Goal: Transaction & Acquisition: Purchase product/service

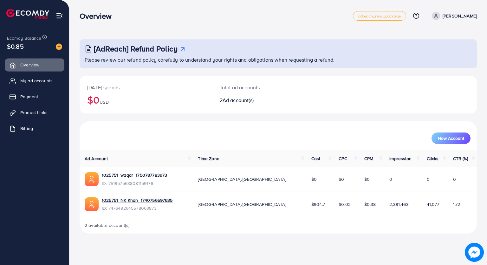
click at [59, 46] on img at bounding box center [59, 46] width 6 height 6
click at [62, 49] on img at bounding box center [59, 46] width 6 height 6
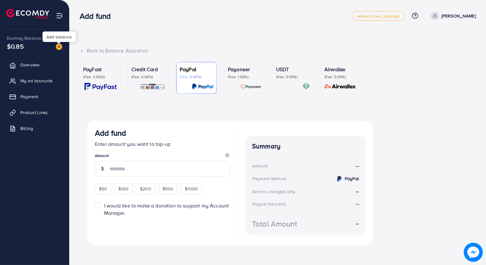
click at [284, 83] on div at bounding box center [293, 86] width 34 height 7
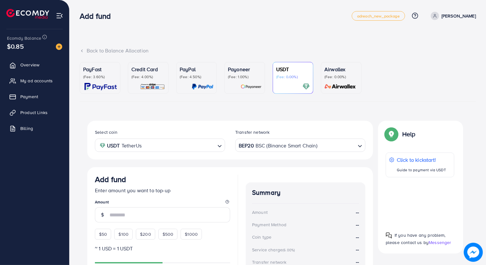
click at [92, 73] on p "PayFast" at bounding box center [100, 69] width 34 height 8
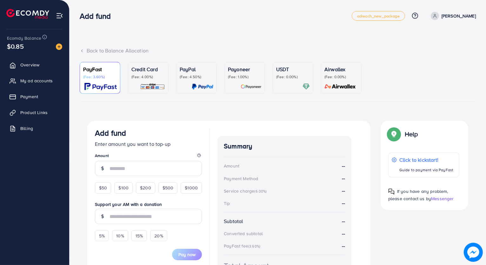
click at [149, 85] on img at bounding box center [152, 86] width 25 height 7
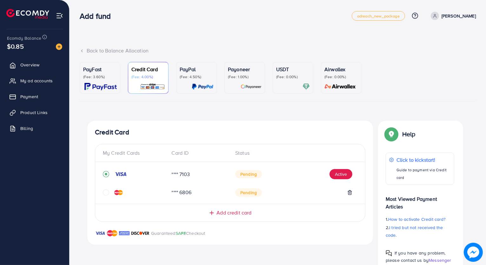
click at [204, 72] on p "PayPal" at bounding box center [197, 69] width 34 height 8
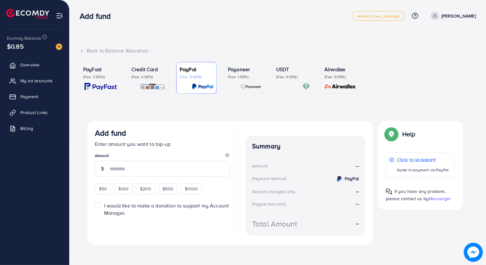
click at [167, 76] on link "Credit Card (Fee: 4.00%)" at bounding box center [148, 78] width 41 height 32
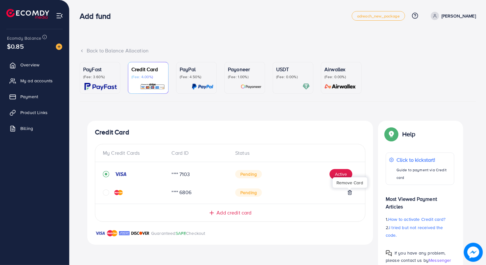
click at [350, 192] on icon at bounding box center [349, 192] width 5 height 5
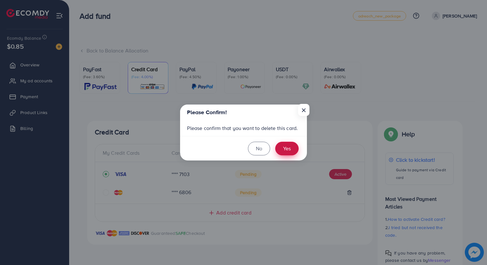
click at [291, 152] on button "Yes" at bounding box center [286, 149] width 23 height 14
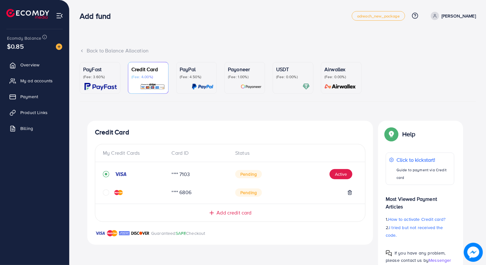
click at [104, 194] on icon "circle" at bounding box center [106, 192] width 6 height 6
click at [349, 174] on icon at bounding box center [349, 172] width 5 height 5
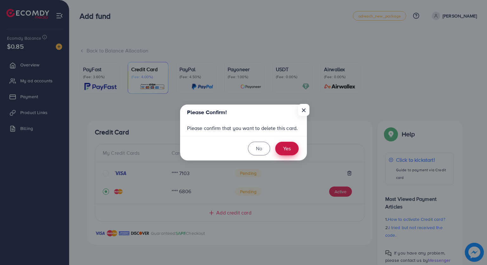
click at [285, 145] on button "Yes" at bounding box center [286, 149] width 23 height 14
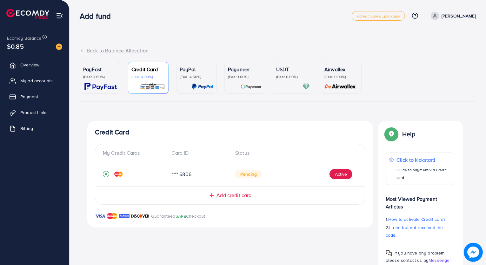
click at [276, 111] on div "PayFast (Fee: 3.60%) Credit Card (Fee: 4.00%) PayPal (Fee: 4.50%) Payoneer (Fee…" at bounding box center [278, 166] width 396 height 209
click at [280, 110] on div "PayFast (Fee: 3.60%) Credit Card (Fee: 4.00%) PayPal (Fee: 4.50%) Payoneer (Fee…" at bounding box center [278, 166] width 396 height 209
click at [298, 86] on div at bounding box center [293, 86] width 34 height 7
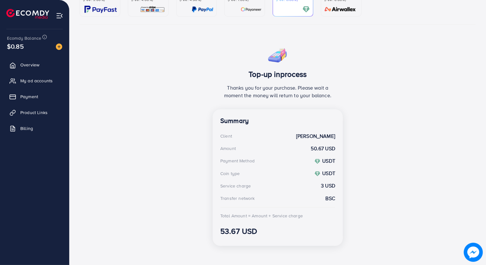
scroll to position [76, 0]
